Goal: Find specific page/section: Find specific page/section

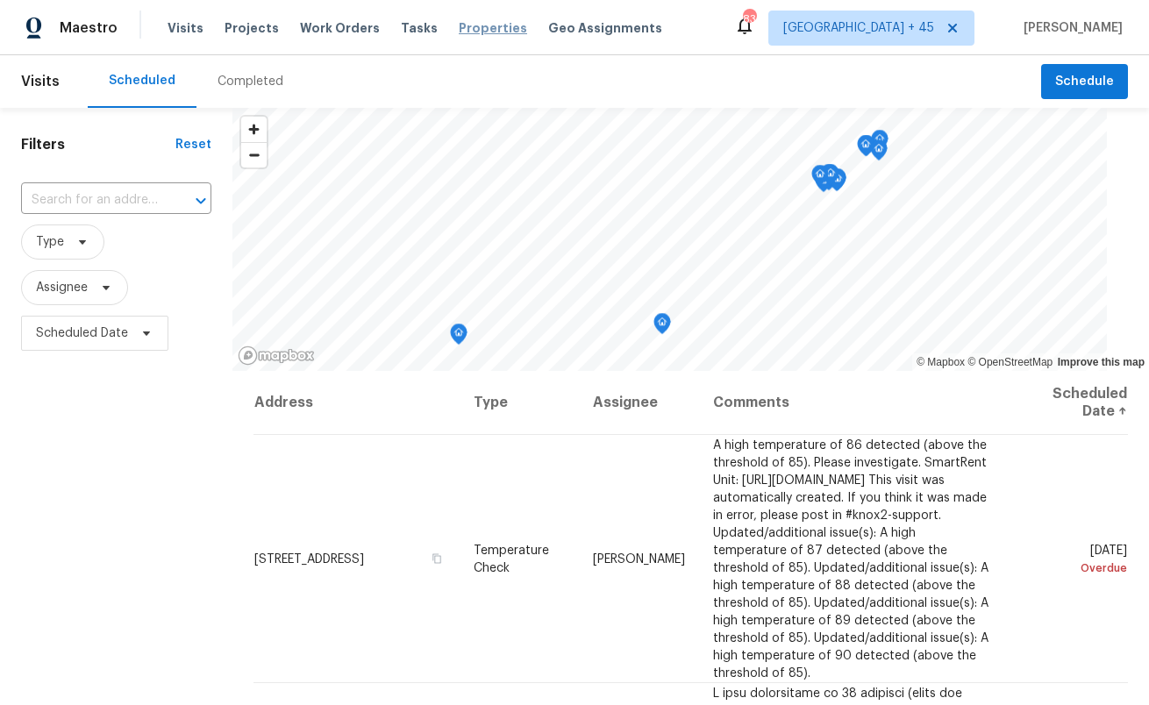
click at [462, 27] on span "Properties" at bounding box center [493, 28] width 68 height 18
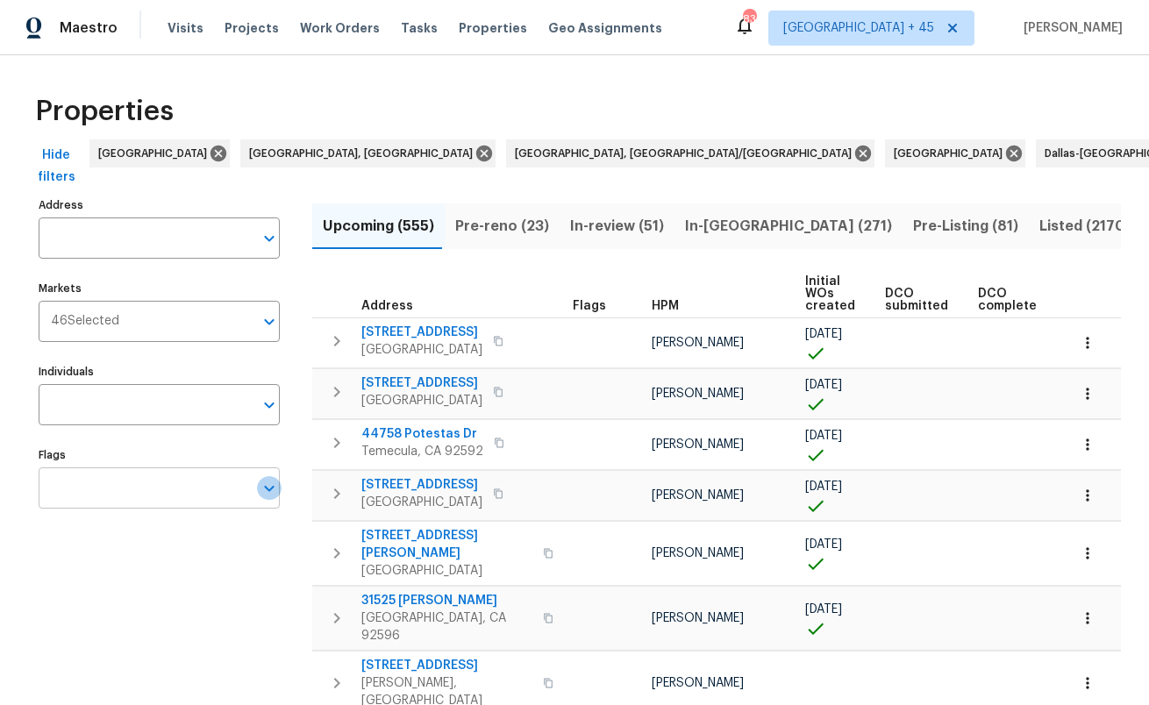
click at [269, 492] on icon "Open" at bounding box center [269, 488] width 21 height 21
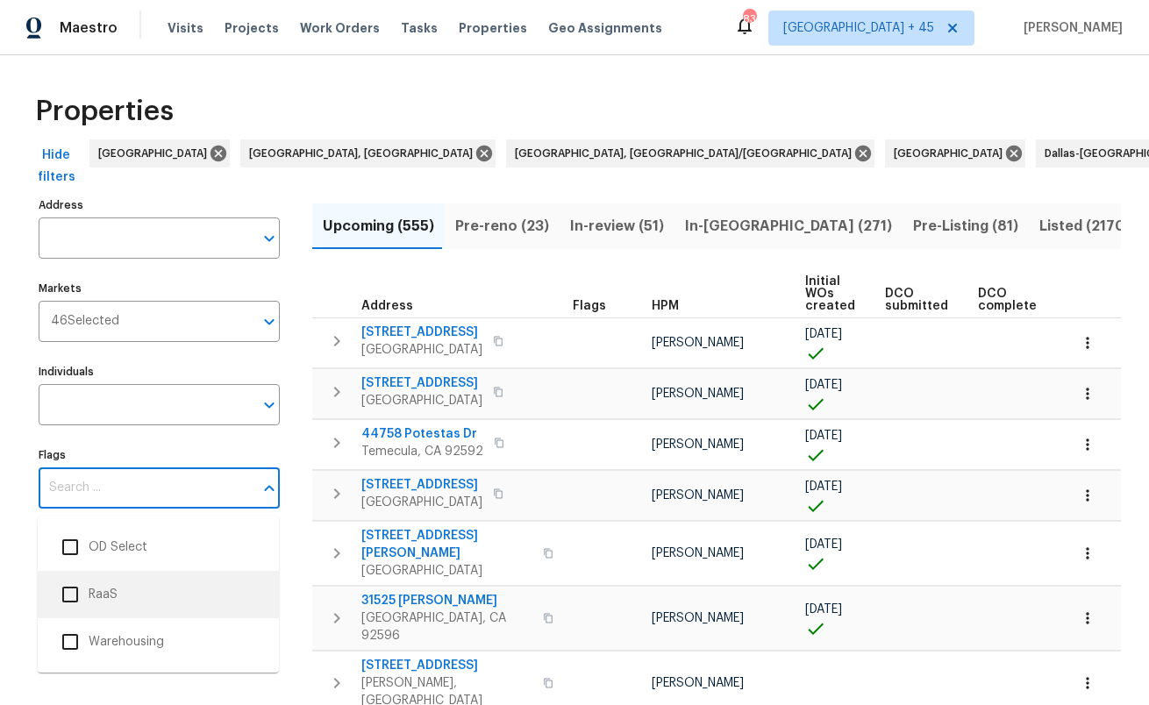
click at [71, 596] on input "checkbox" at bounding box center [70, 594] width 37 height 37
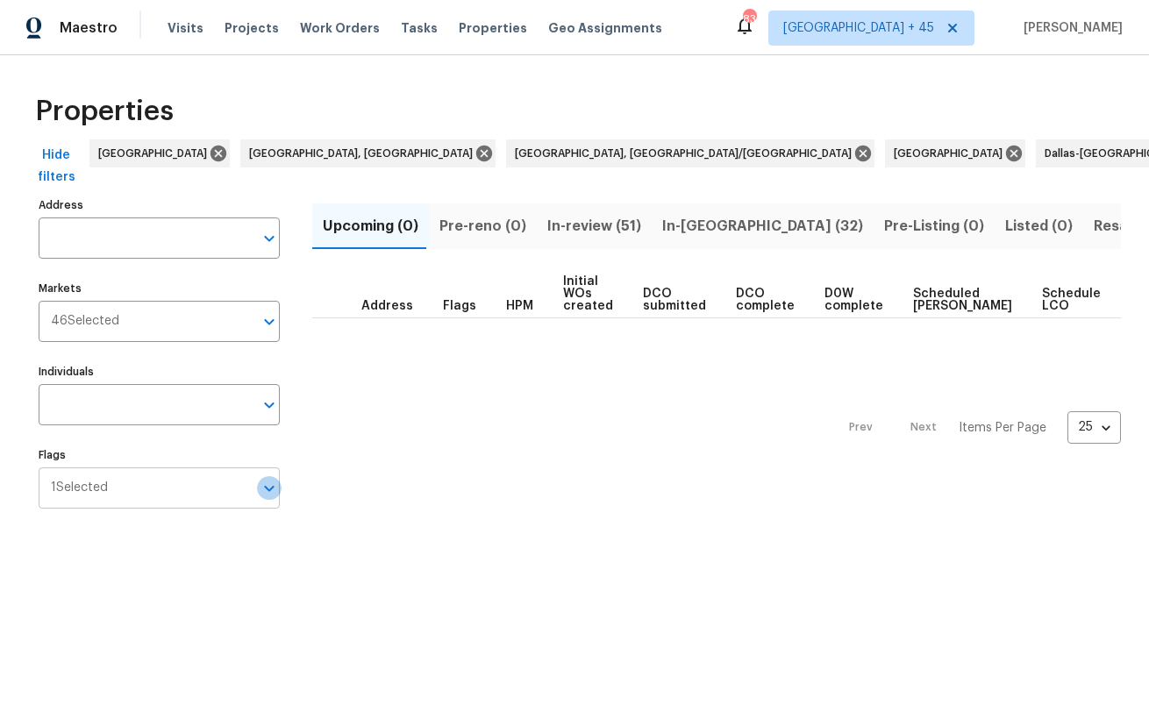
click at [263, 496] on icon "Open" at bounding box center [269, 488] width 21 height 21
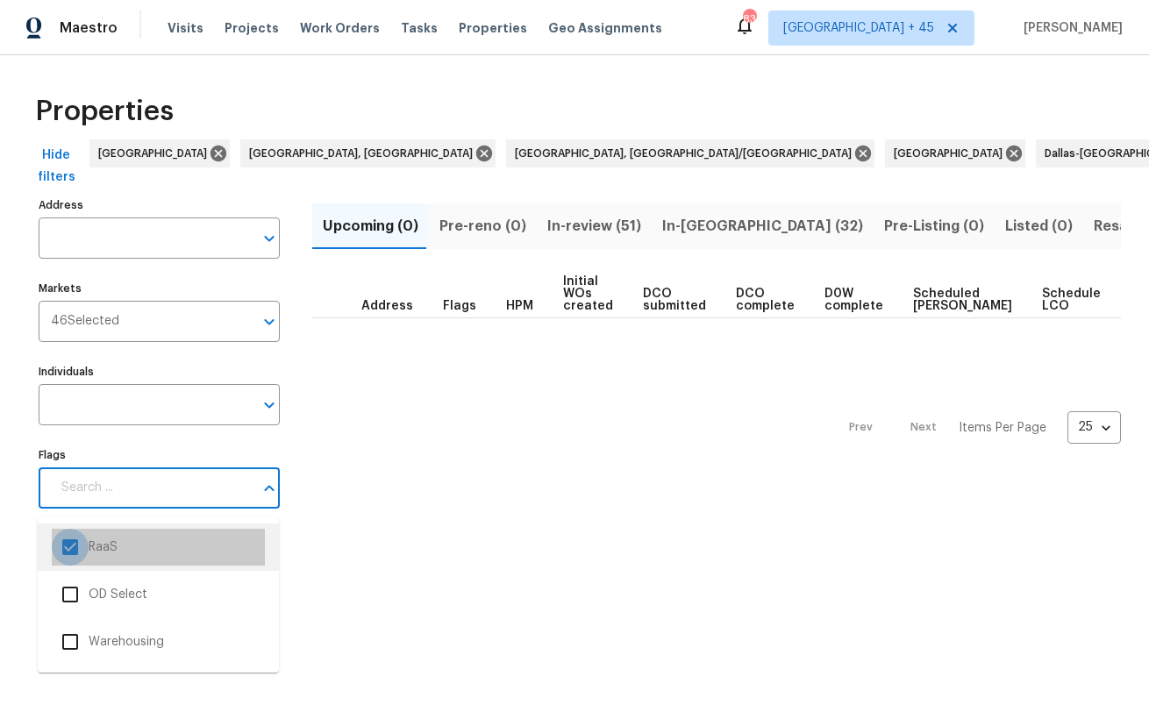
click at [72, 539] on input "checkbox" at bounding box center [70, 547] width 37 height 37
